Goal: Information Seeking & Learning: Find specific fact

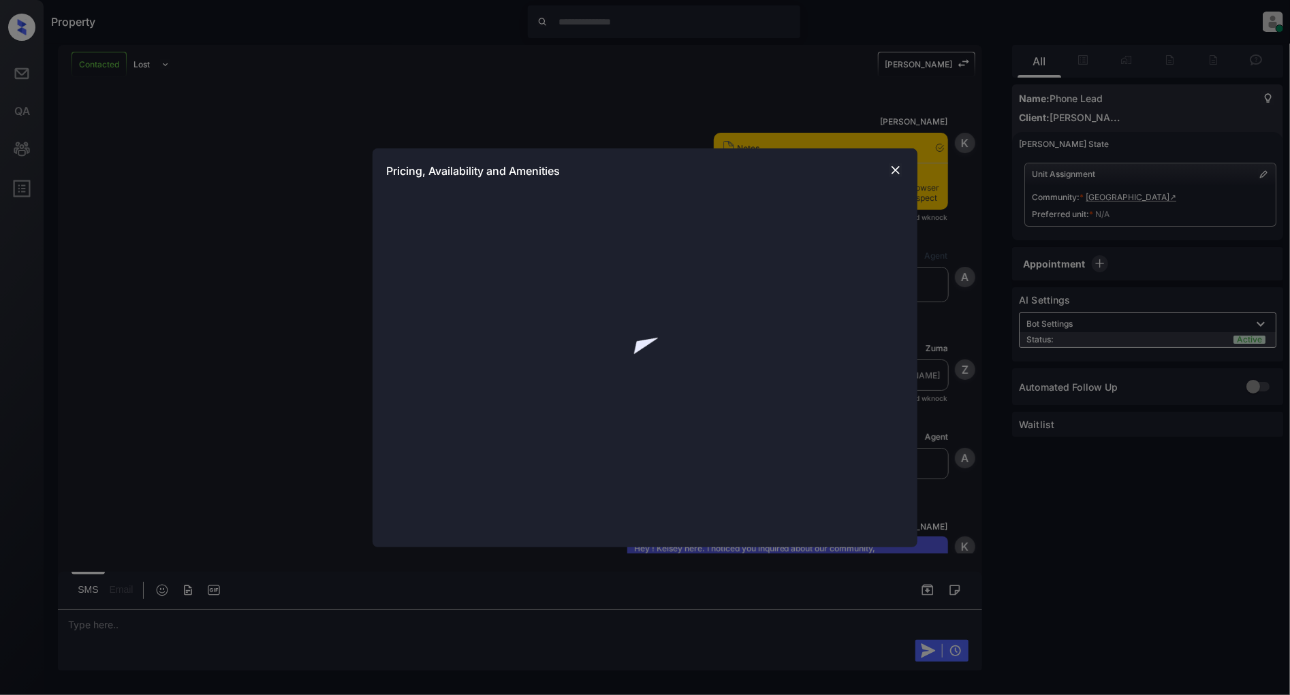
scroll to position [366, 0]
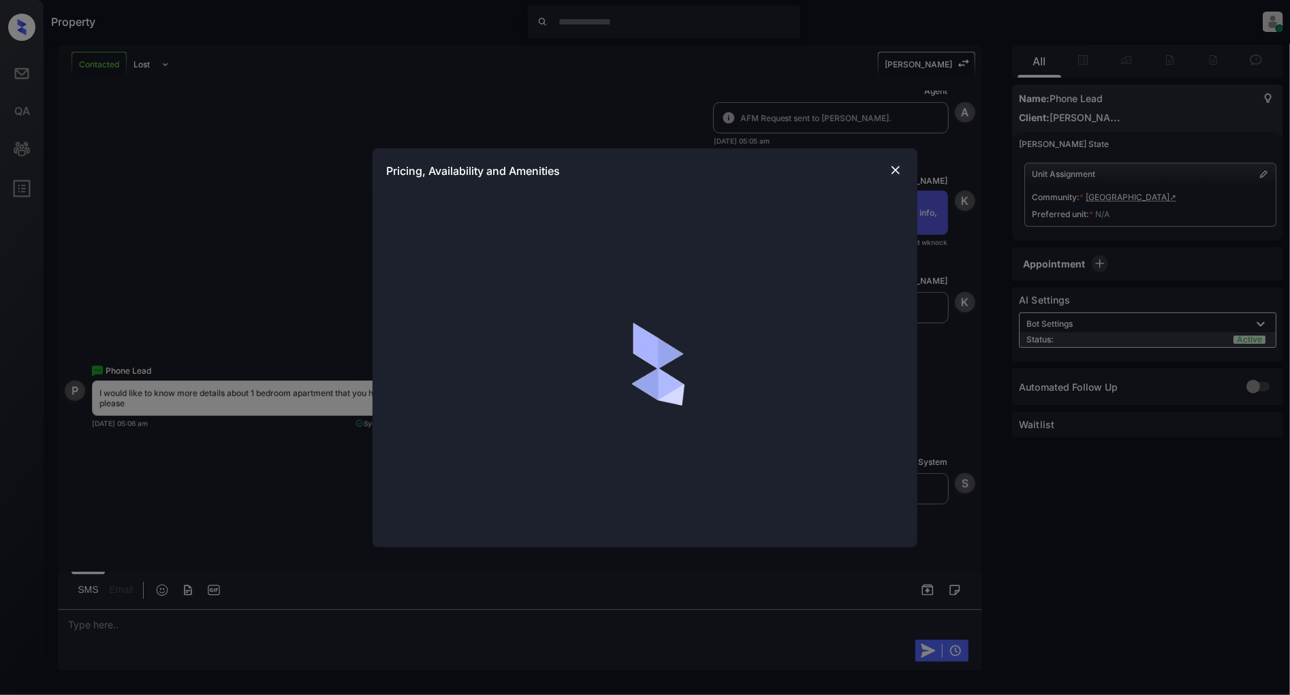
click at [893, 168] on img at bounding box center [896, 170] width 14 height 14
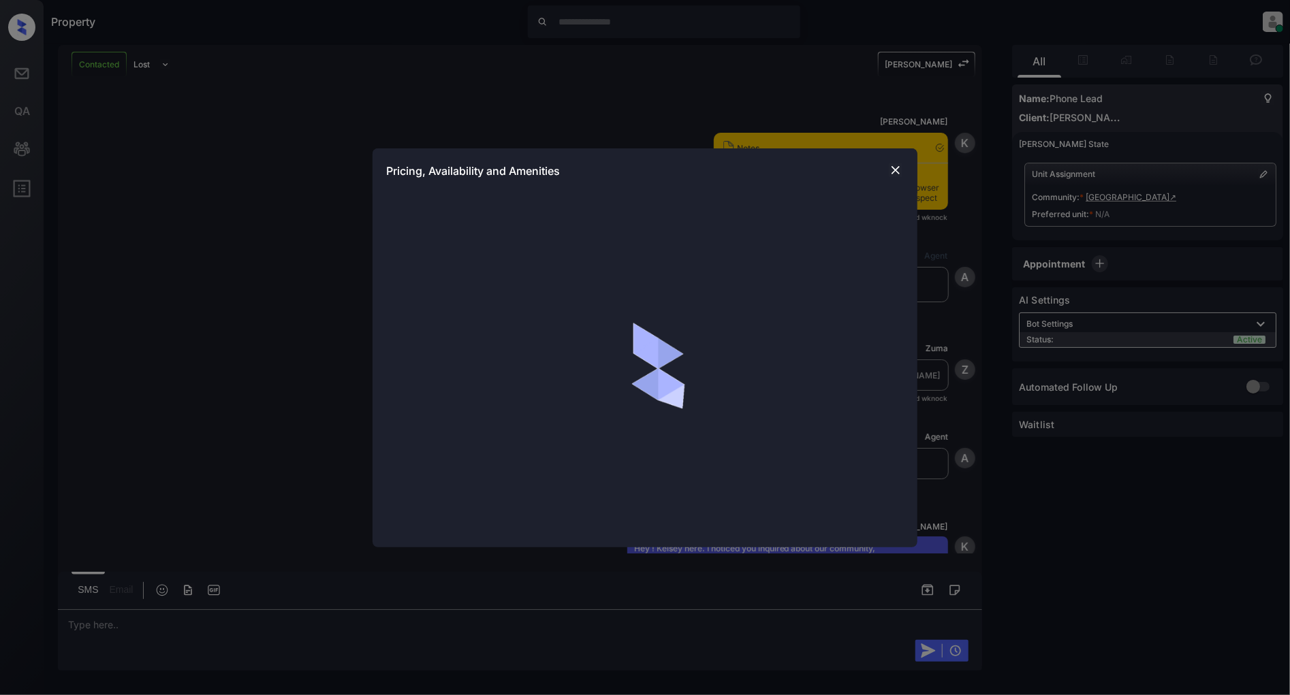
scroll to position [366, 0]
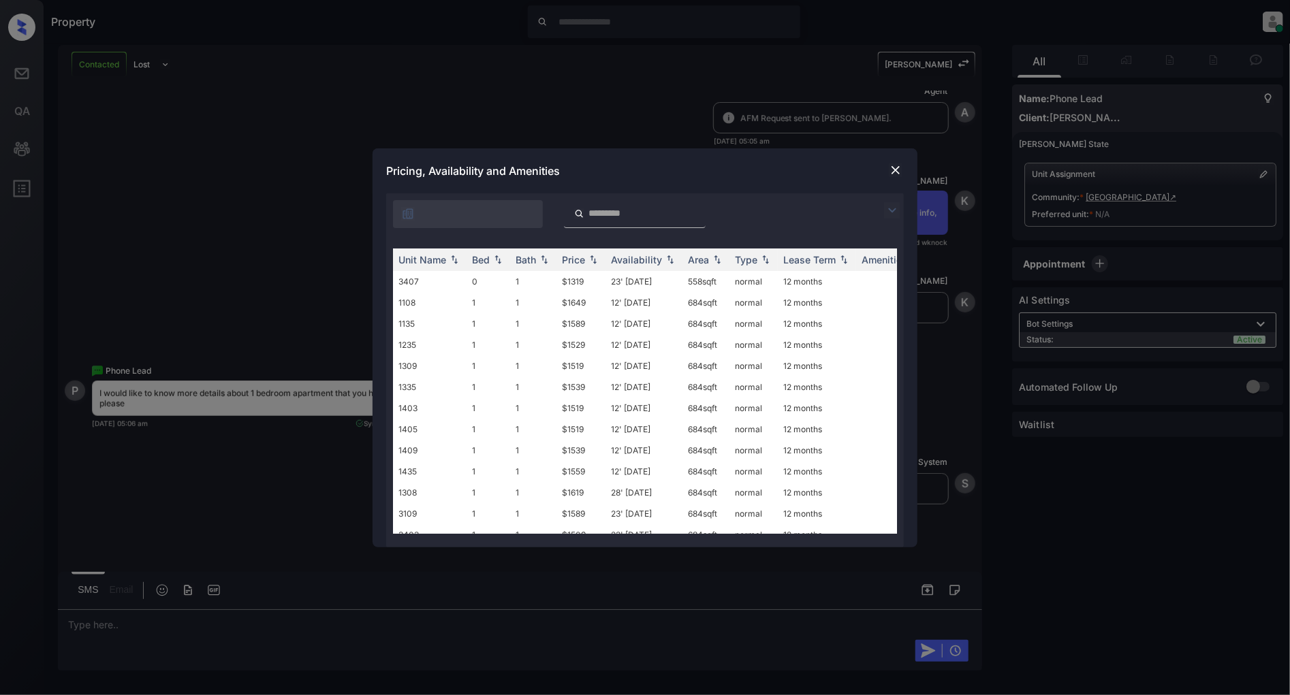
click at [892, 210] on img at bounding box center [892, 210] width 16 height 16
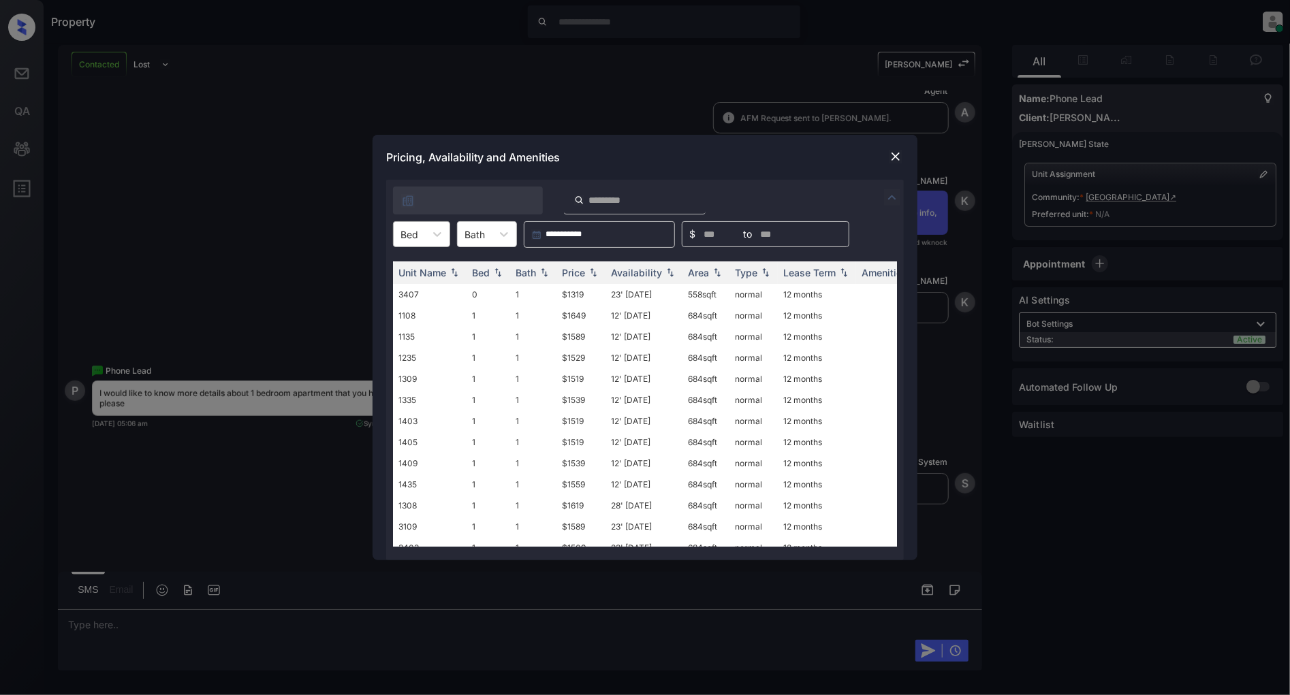
click at [416, 232] on div at bounding box center [409, 234] width 18 height 14
click at [412, 286] on div "1" at bounding box center [421, 292] width 57 height 25
click at [590, 268] on img at bounding box center [593, 273] width 14 height 10
drag, startPoint x: 586, startPoint y: 289, endPoint x: 534, endPoint y: 289, distance: 51.8
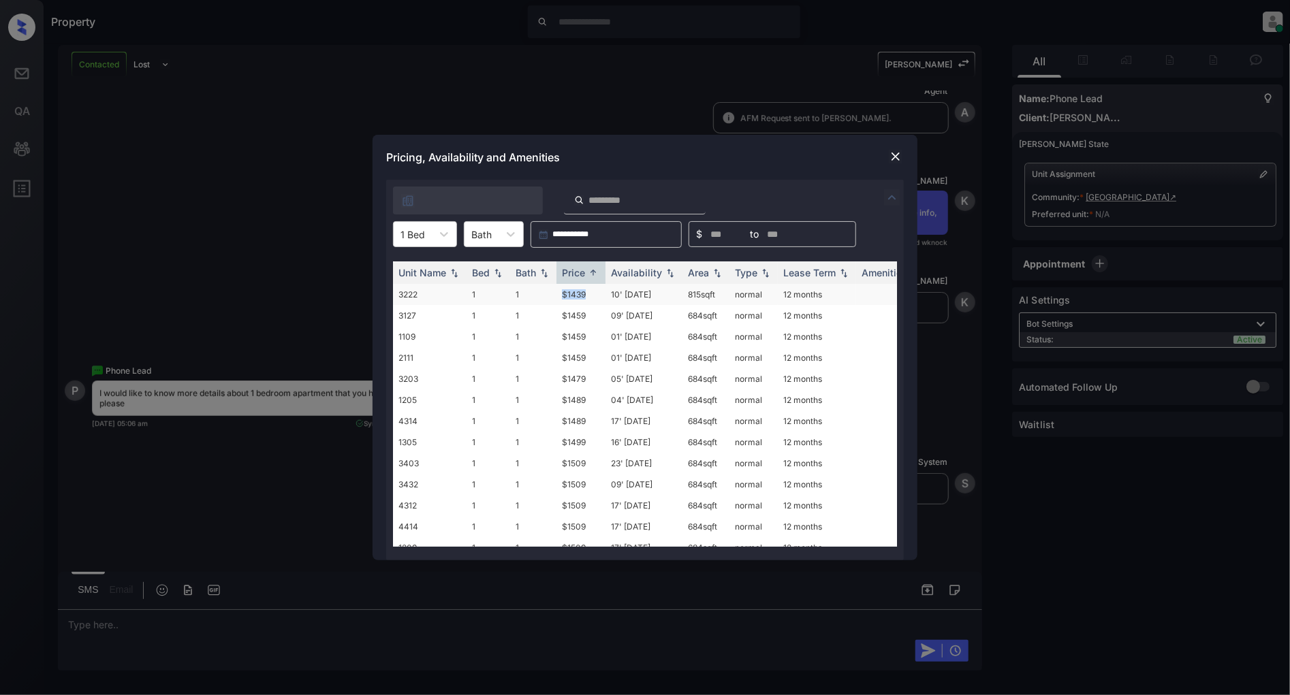
click at [534, 289] on tr "3222 1 1 $1439 10' Nov 25 815 sqft normal 12 months" at bounding box center [749, 294] width 712 height 21
copy tr "$1439"
click at [902, 155] on img at bounding box center [896, 157] width 14 height 14
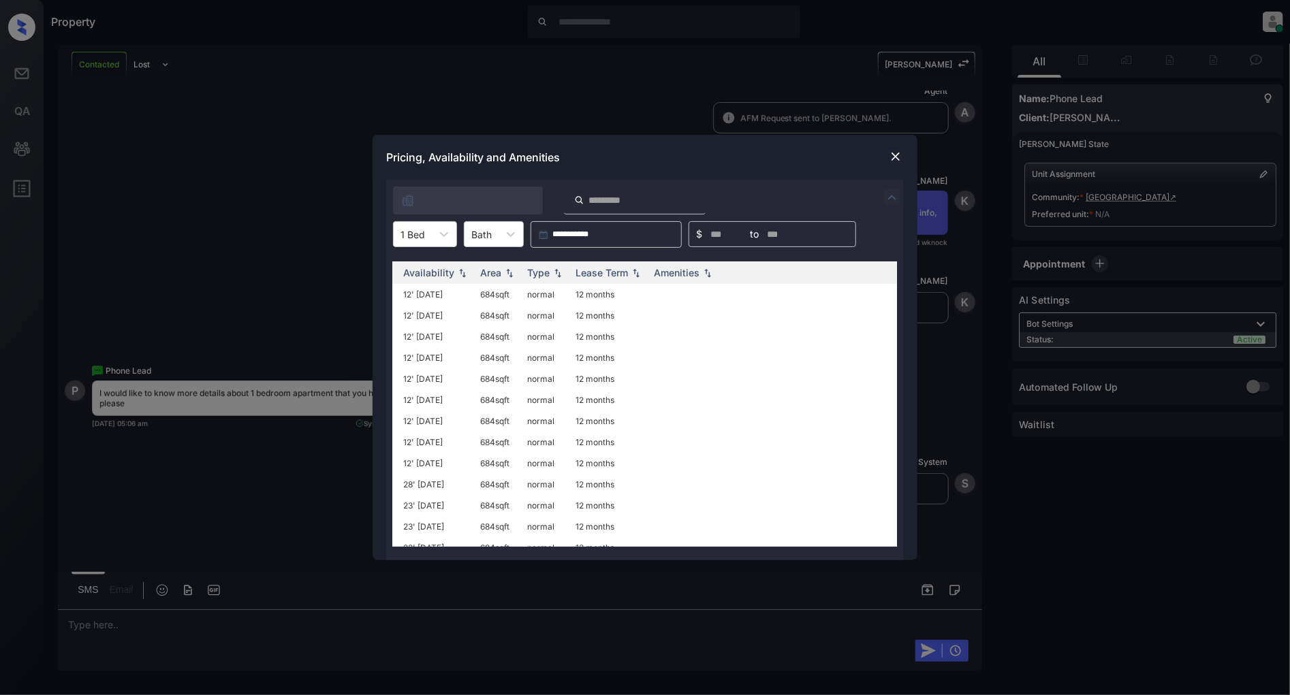
click at [899, 153] on img at bounding box center [896, 157] width 14 height 14
